Goal: Information Seeking & Learning: Learn about a topic

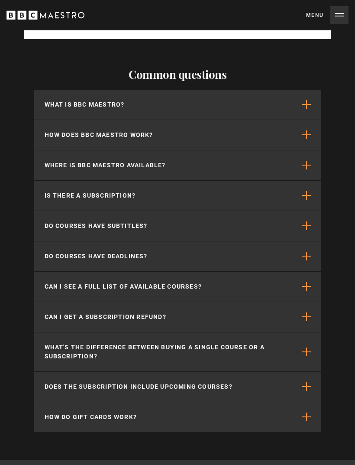
click at [306, 261] on span "button" at bounding box center [307, 256] width 9 height 9
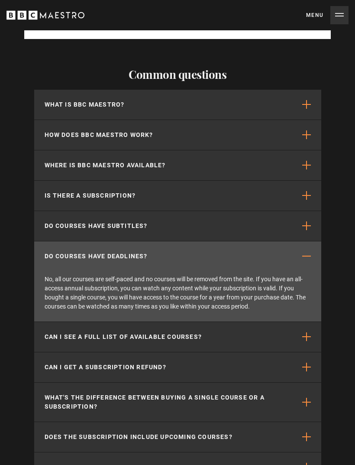
click at [310, 260] on span "button" at bounding box center [307, 256] width 9 height 9
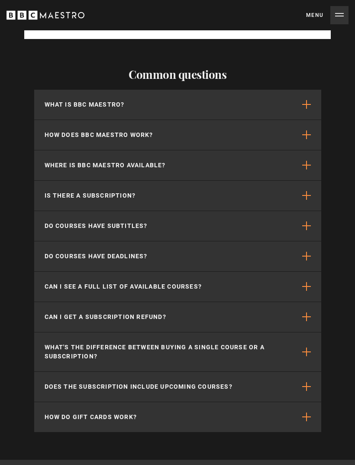
click at [305, 169] on span "button" at bounding box center [307, 165] width 9 height 9
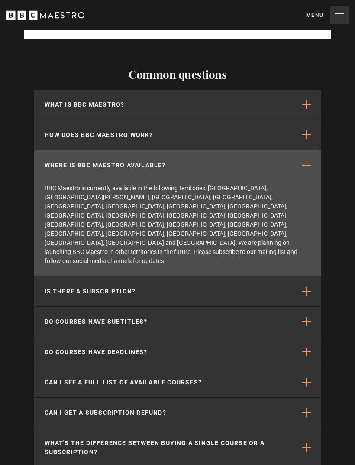
click at [305, 169] on span "button" at bounding box center [307, 165] width 9 height 9
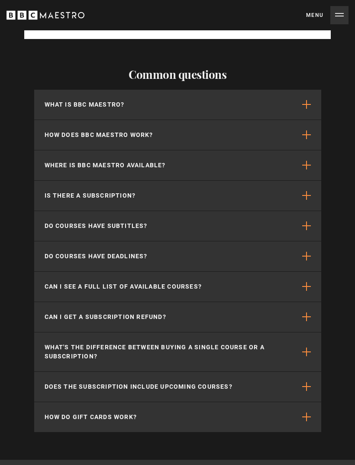
click at [303, 150] on button "How does BBC Maestro work?" at bounding box center [177, 135] width 287 height 30
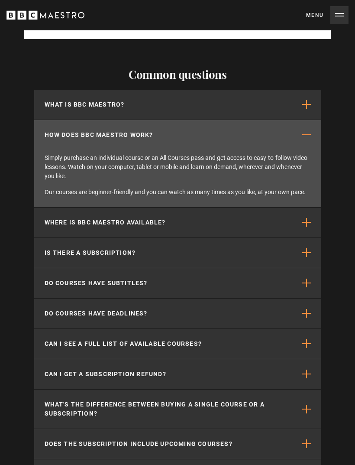
click at [305, 150] on button "How does BBC Maestro work?" at bounding box center [177, 135] width 287 height 30
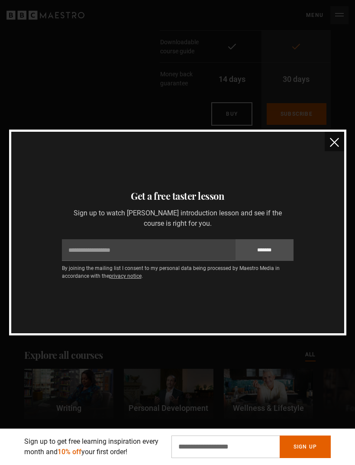
click at [331, 146] on img "close" at bounding box center [334, 142] width 9 height 9
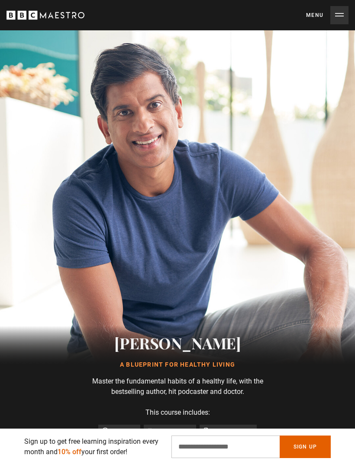
click at [340, 19] on button "Menu Close" at bounding box center [327, 15] width 42 height 18
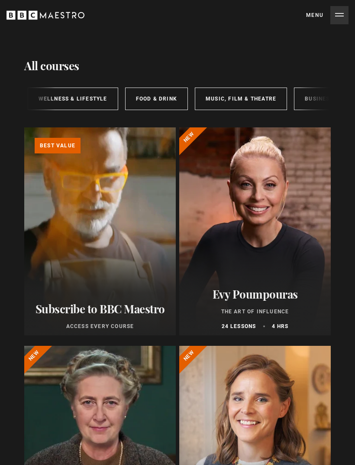
scroll to position [0, 248]
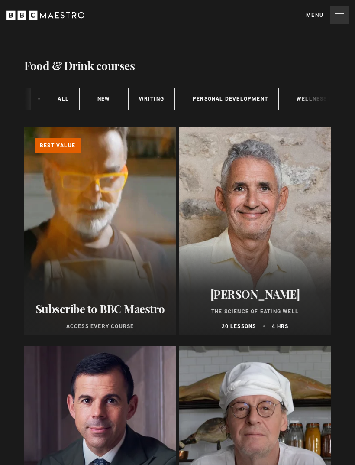
scroll to position [0, 59]
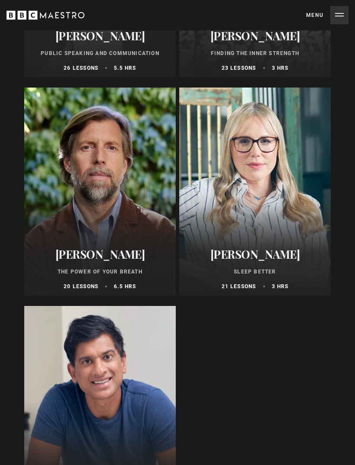
scroll to position [695, 0]
click at [165, 291] on div "James Nestor The Power of Your Breath 20 lessons 6.5 hrs" at bounding box center [100, 268] width 152 height 53
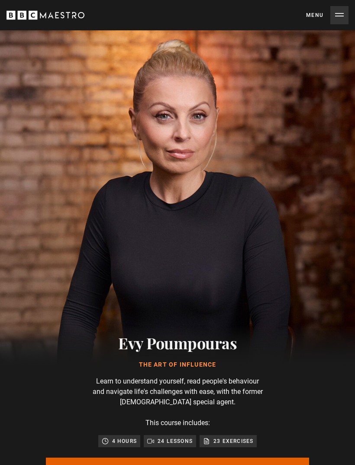
click at [340, 13] on button "Menu Close" at bounding box center [327, 15] width 42 height 18
